Goal: Transaction & Acquisition: Book appointment/travel/reservation

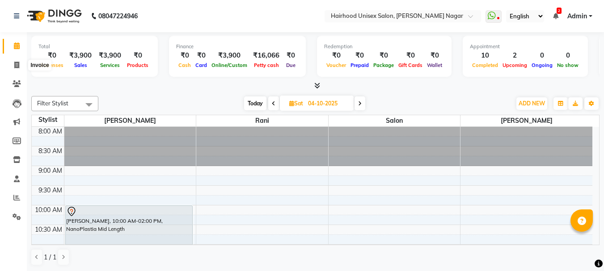
click at [17, 69] on span at bounding box center [17, 65] width 16 height 10
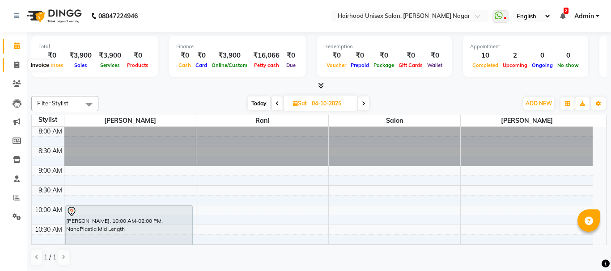
select select "754"
select select "service"
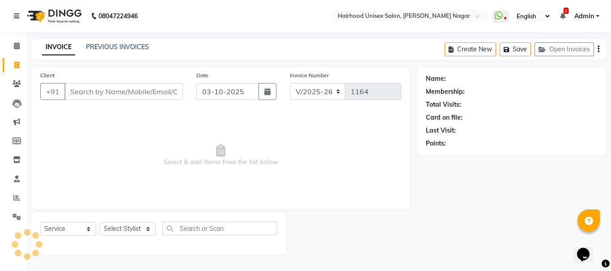
click at [142, 90] on input "Client" at bounding box center [123, 91] width 118 height 17
type input "1"
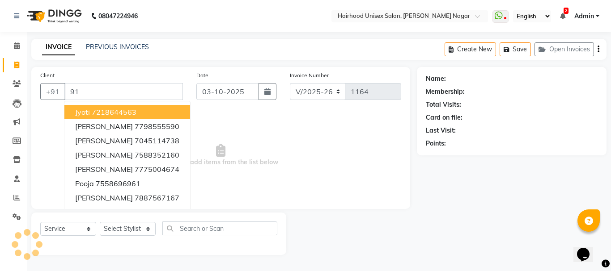
type input "9"
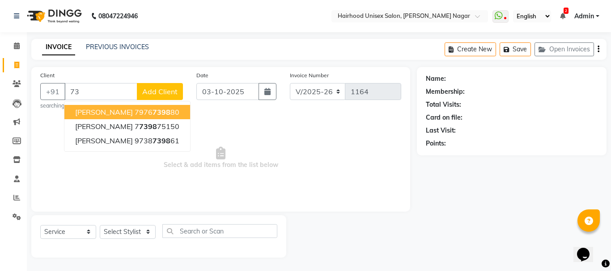
type input "7"
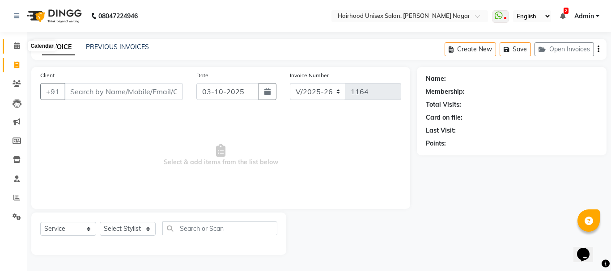
click at [15, 47] on icon at bounding box center [17, 45] width 6 height 7
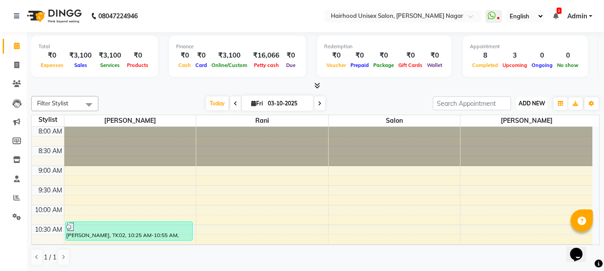
click at [533, 104] on span "ADD NEW" at bounding box center [532, 103] width 26 height 7
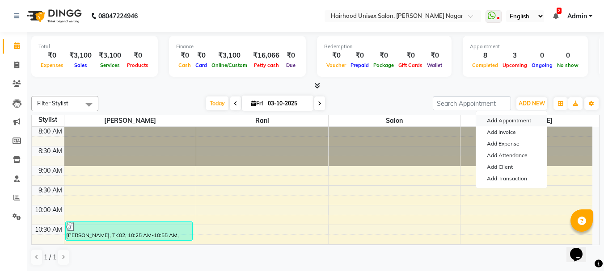
click at [519, 121] on button "Add Appointment" at bounding box center [511, 121] width 71 height 12
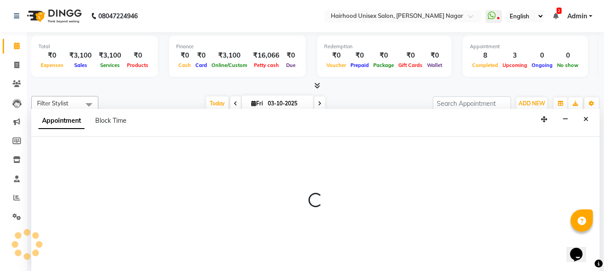
scroll to position [0, 0]
select select "540"
select select "tentative"
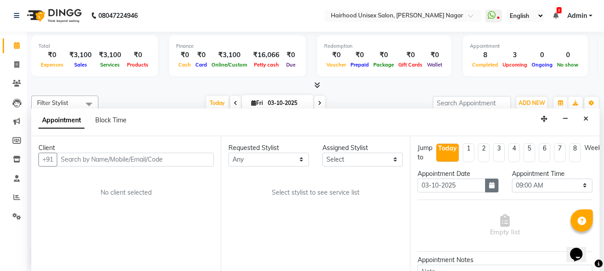
click at [490, 183] on icon "button" at bounding box center [491, 185] width 5 height 6
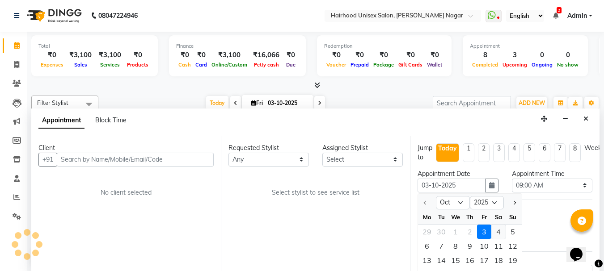
click at [498, 236] on div "4" at bounding box center [498, 232] width 14 height 14
type input "04-10-2025"
select select "540"
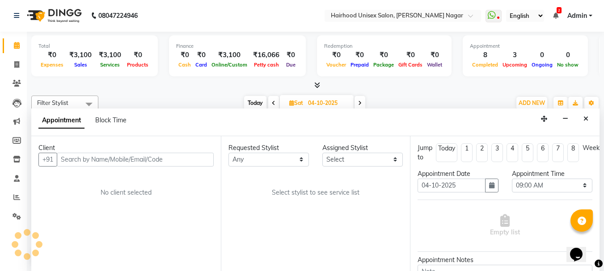
scroll to position [432, 0]
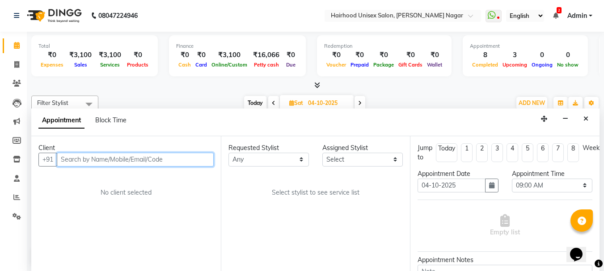
click at [127, 160] on input "text" at bounding box center [135, 160] width 157 height 14
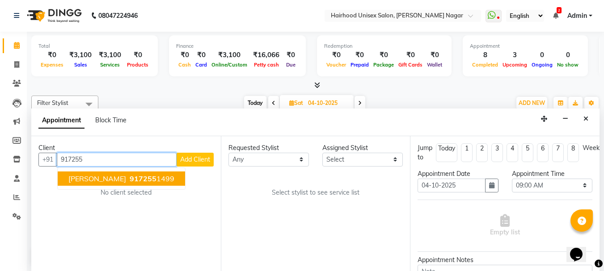
scroll to position [0, 0]
click at [130, 182] on span "917255" at bounding box center [143, 178] width 27 height 9
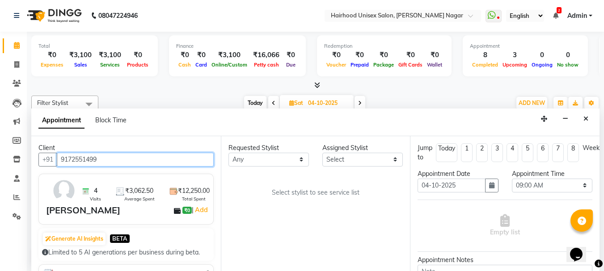
type input "9172551499"
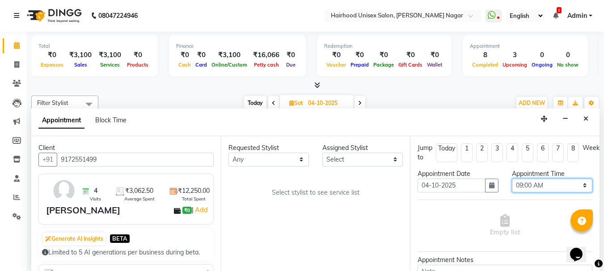
click at [527, 186] on select "Select 09:00 AM 09:15 AM 09:30 AM 09:45 AM 10:00 AM 10:15 AM 10:30 AM 10:45 AM …" at bounding box center [552, 186] width 80 height 14
select select "870"
click at [512, 179] on select "Select 09:00 AM 09:15 AM 09:30 AM 09:45 AM 10:00 AM 10:15 AM 10:30 AM 10:45 AM …" at bounding box center [552, 186] width 80 height 14
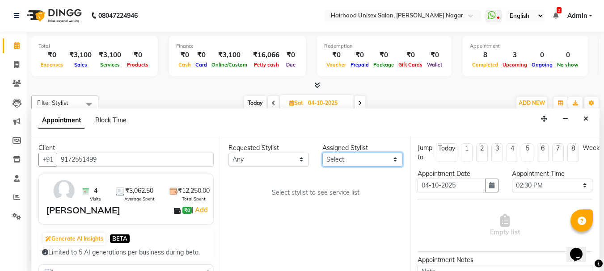
click at [347, 162] on select "Select [PERSON_NAME] Rani Salon [PERSON_NAME]" at bounding box center [362, 160] width 80 height 14
select select "12325"
click at [322, 153] on select "Select [PERSON_NAME] Rani Salon [PERSON_NAME]" at bounding box center [362, 160] width 80 height 14
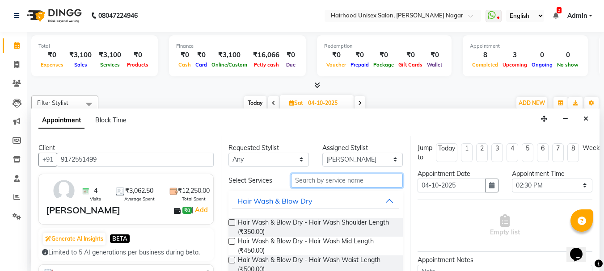
click at [367, 185] on input "text" at bounding box center [347, 181] width 112 height 14
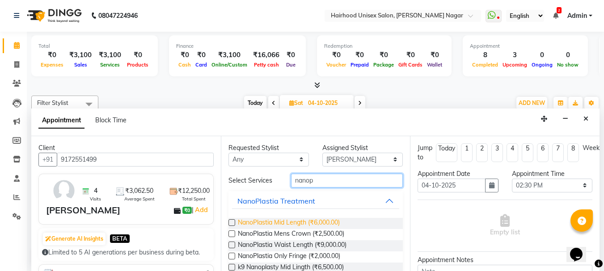
type input "nanop"
click at [320, 223] on span "NanoPlastia Mid Length (₹6,000.00)" at bounding box center [289, 223] width 102 height 11
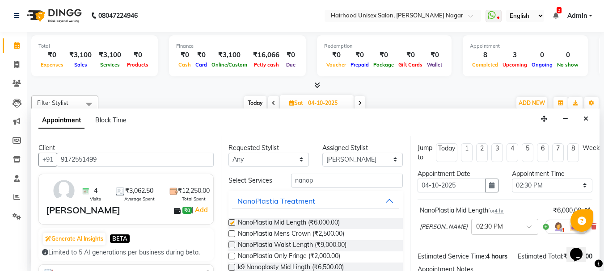
checkbox input "false"
click at [331, 177] on input "nanop" at bounding box center [347, 181] width 112 height 14
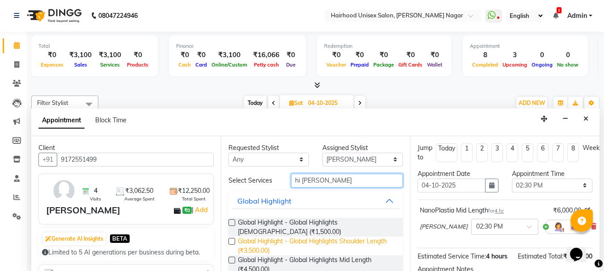
scroll to position [45, 0]
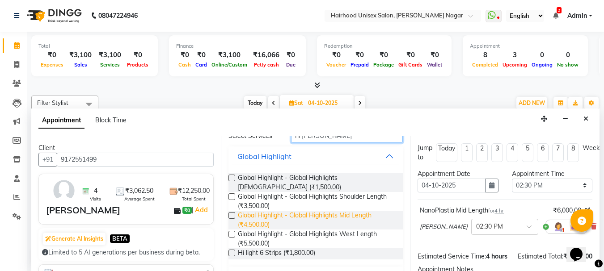
type input "hi [PERSON_NAME]"
click at [259, 220] on span "Global Highlight - Global Highlights Mid Length (₹4,500.00)" at bounding box center [317, 220] width 158 height 19
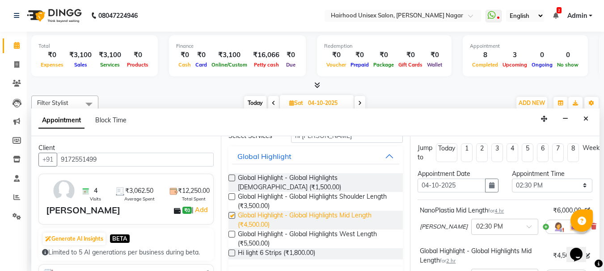
checkbox input "false"
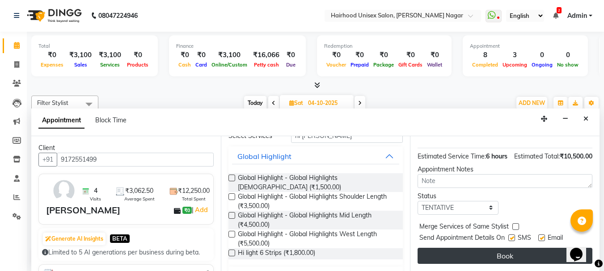
scroll to position [169, 0]
click at [531, 248] on button "Book" at bounding box center [504, 256] width 175 height 16
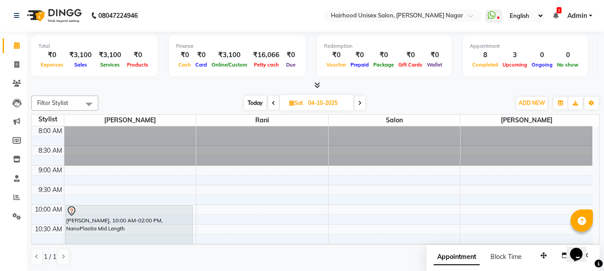
scroll to position [0, 0]
click at [201, 89] on div at bounding box center [315, 85] width 568 height 9
